Goal: Information Seeking & Learning: Learn about a topic

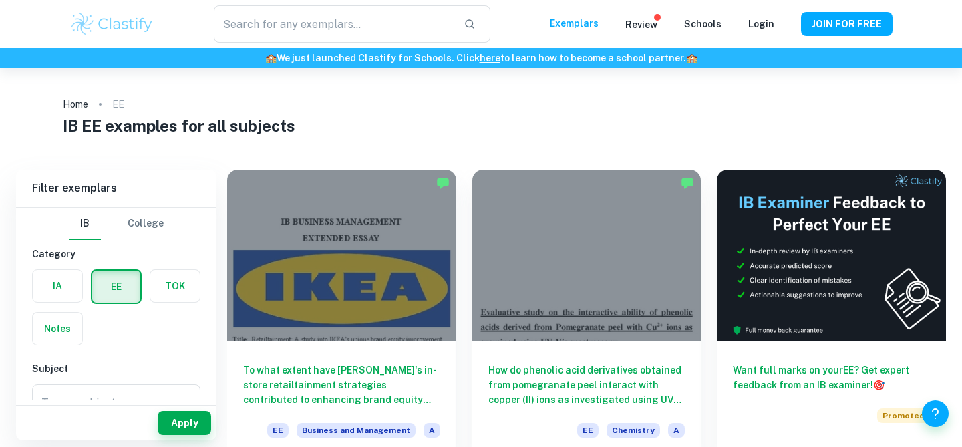
scroll to position [80, 0]
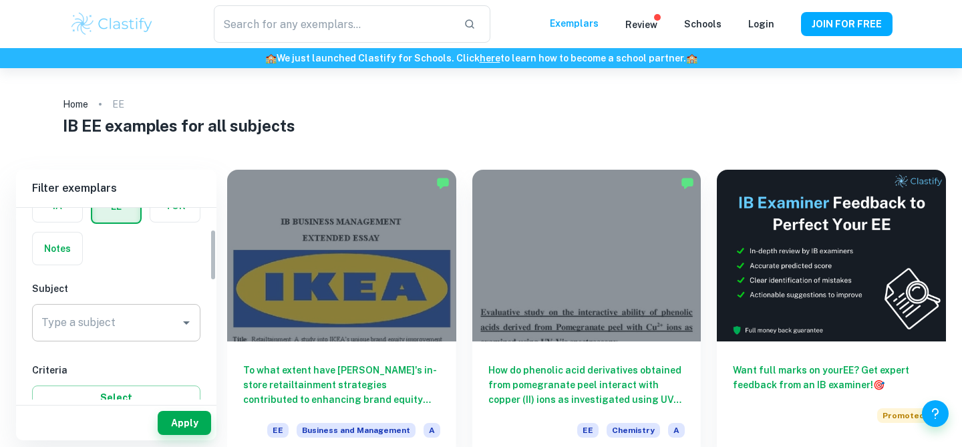
click at [130, 305] on div "Type a subject" at bounding box center [116, 322] width 168 height 37
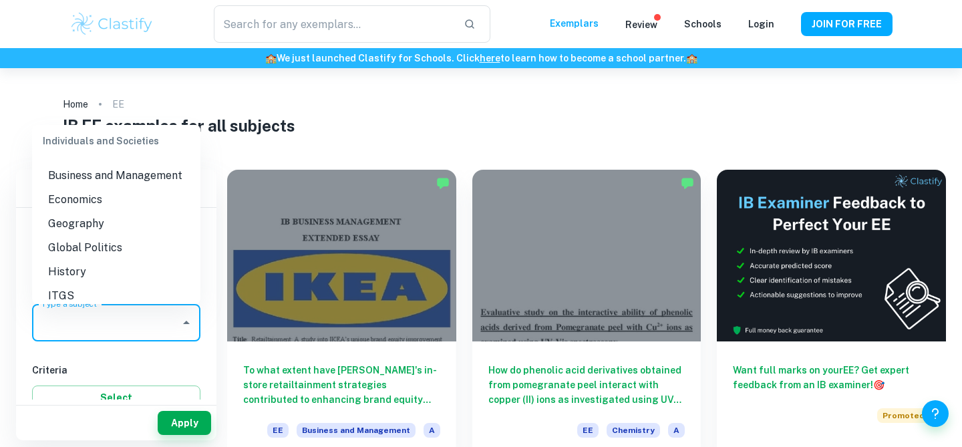
scroll to position [1263, 0]
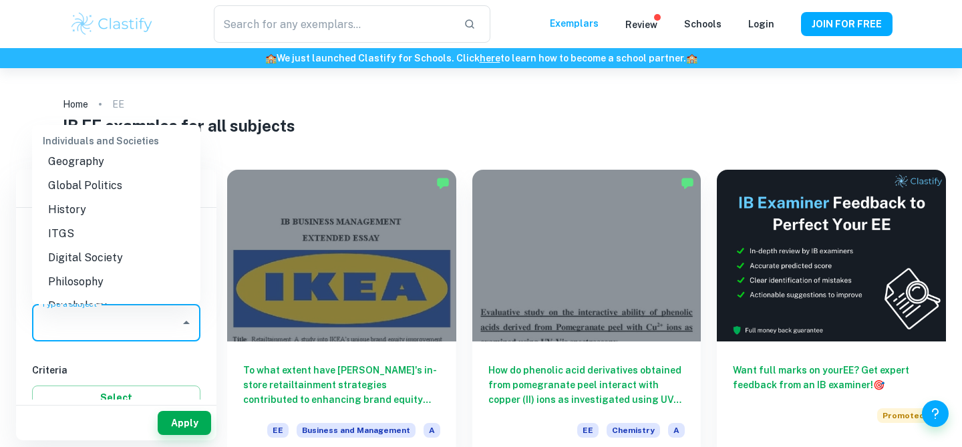
type input "e"
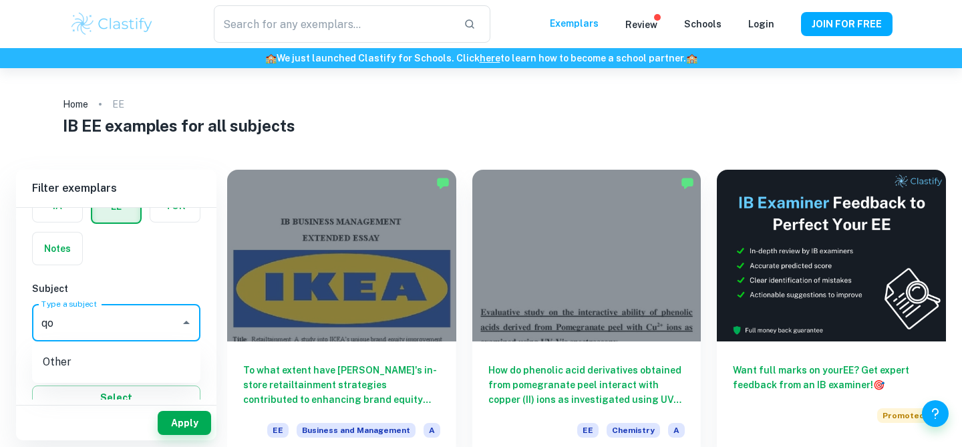
type input "q"
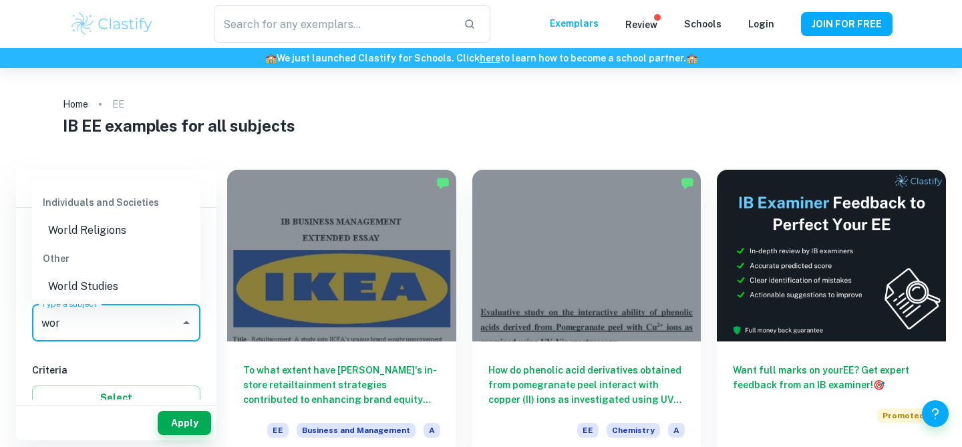
click at [80, 283] on li "World Studies" at bounding box center [116, 287] width 168 height 24
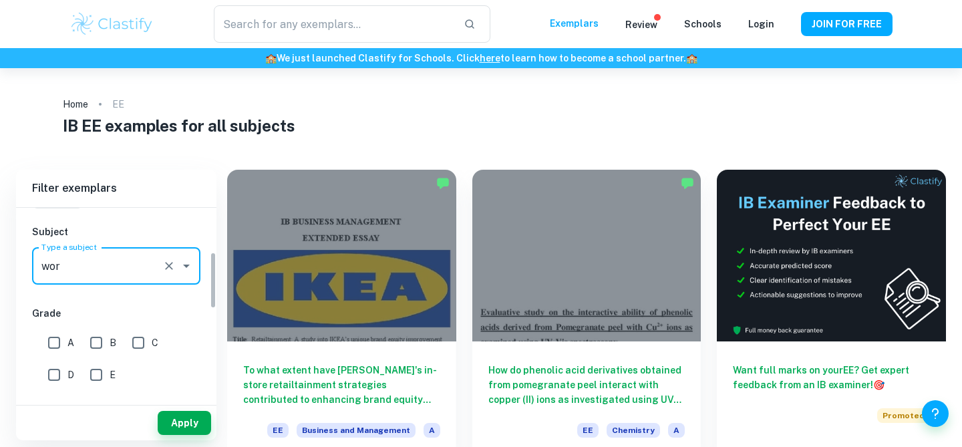
scroll to position [167, 0]
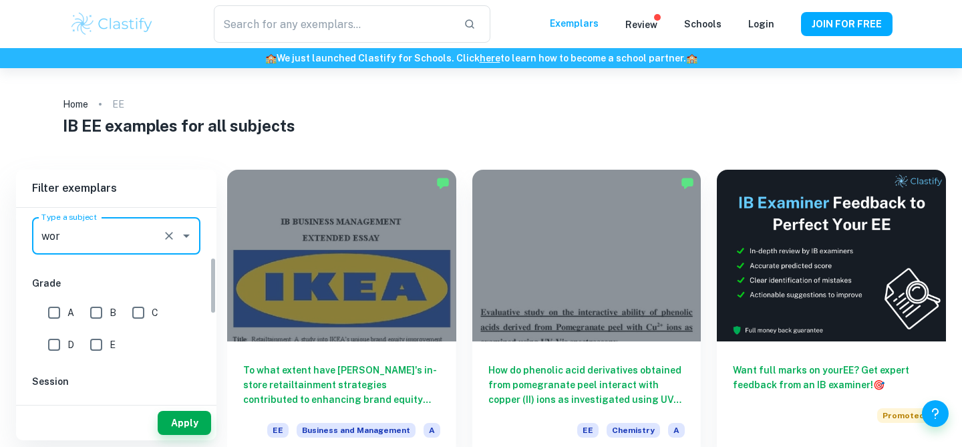
type input "World Studies"
click at [65, 308] on input "A" at bounding box center [54, 312] width 27 height 27
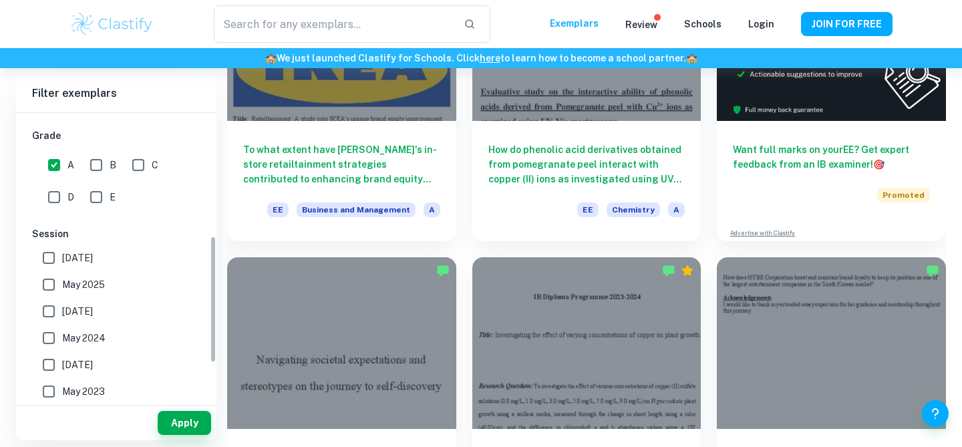
scroll to position [113, 0]
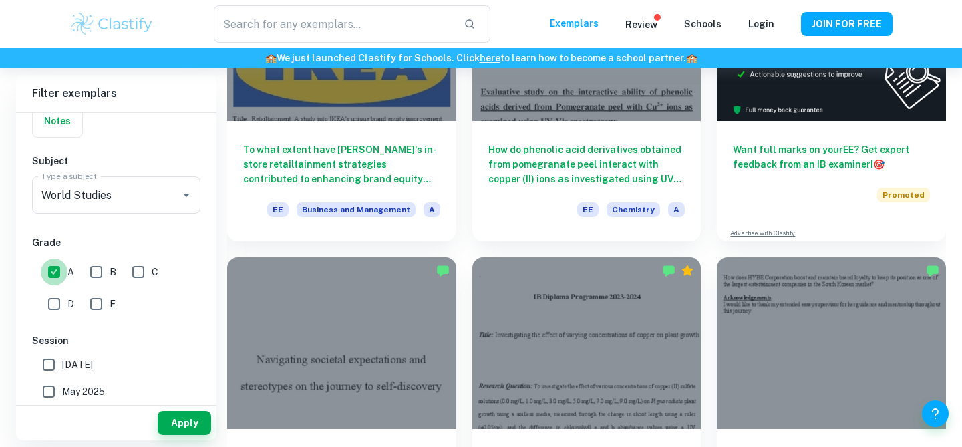
click at [48, 275] on input "A" at bounding box center [54, 271] width 27 height 27
checkbox input "false"
click at [175, 421] on button "Apply" at bounding box center [184, 423] width 53 height 24
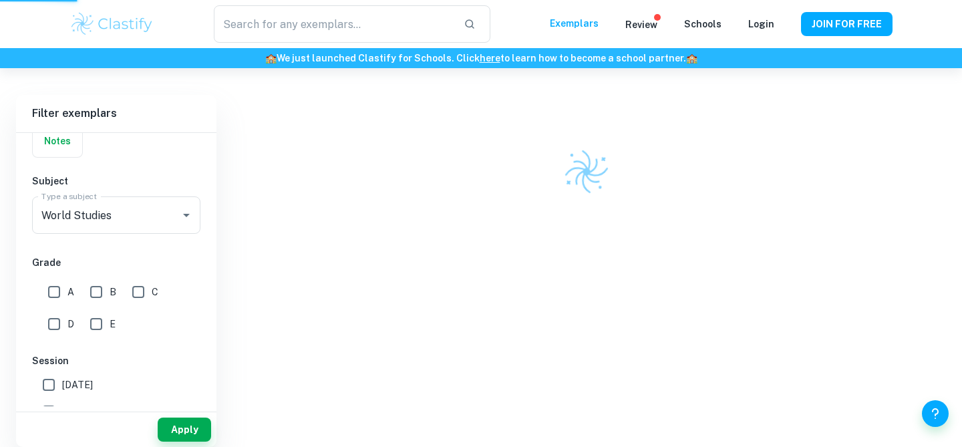
scroll to position [68, 0]
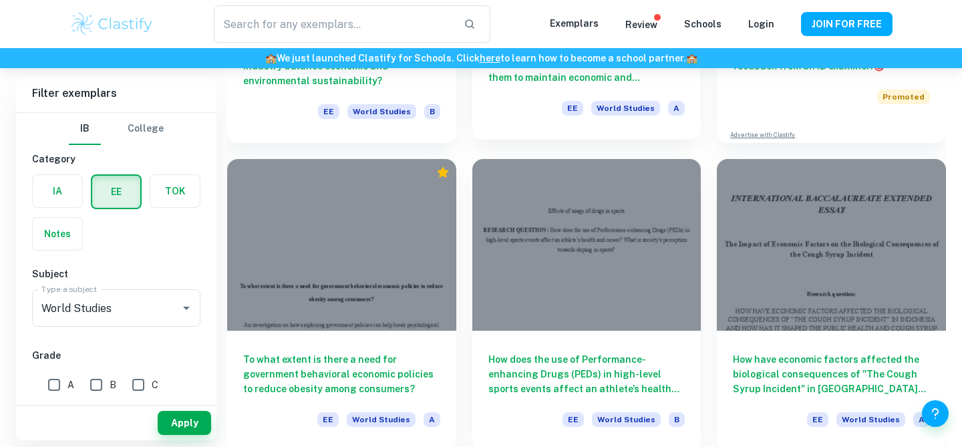
scroll to position [323, 0]
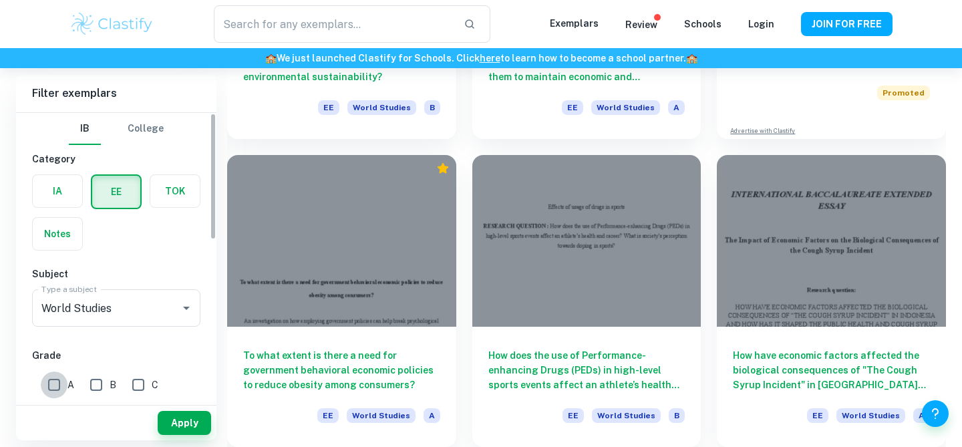
click at [52, 385] on input "A" at bounding box center [54, 384] width 27 height 27
checkbox input "true"
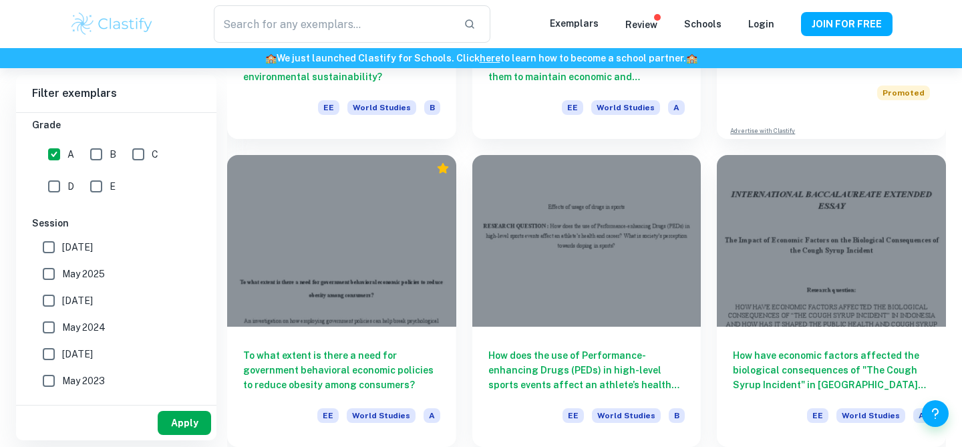
click at [181, 426] on button "Apply" at bounding box center [184, 423] width 53 height 24
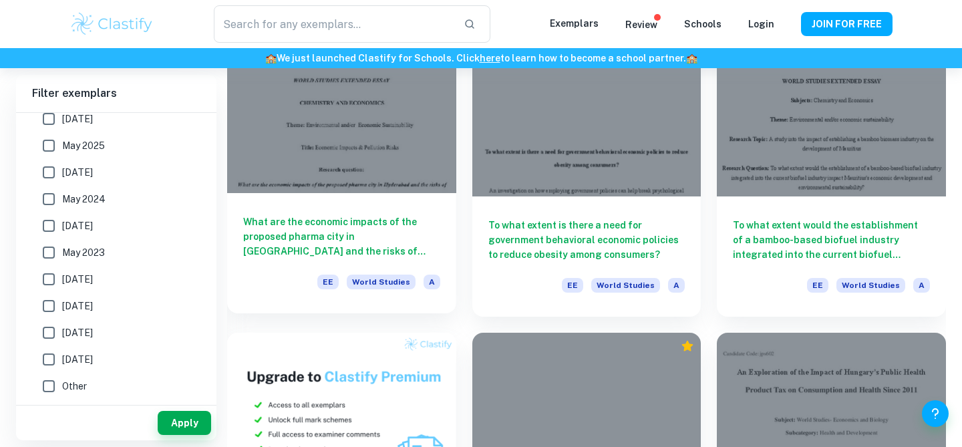
scroll to position [452, 0]
click at [310, 194] on div "What are the economic impacts of the proposed pharma city in [GEOGRAPHIC_DATA] …" at bounding box center [341, 254] width 229 height 120
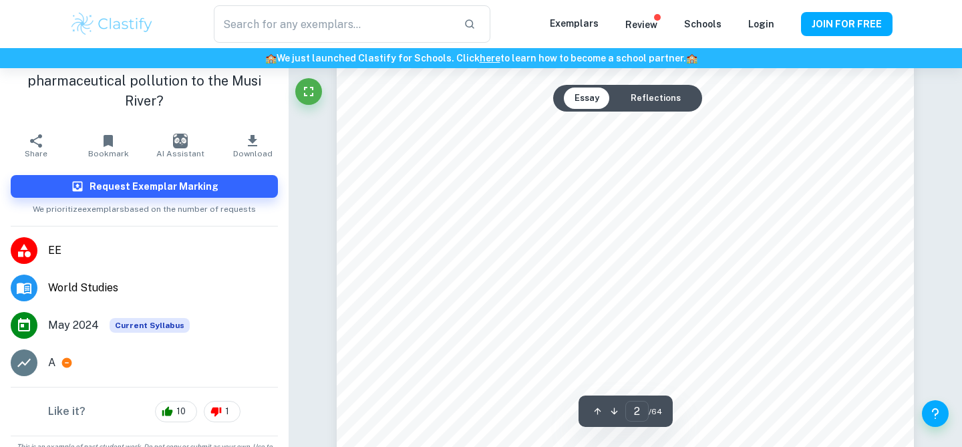
scroll to position [897, 0]
type input "8"
